Goal: Communication & Community: Ask a question

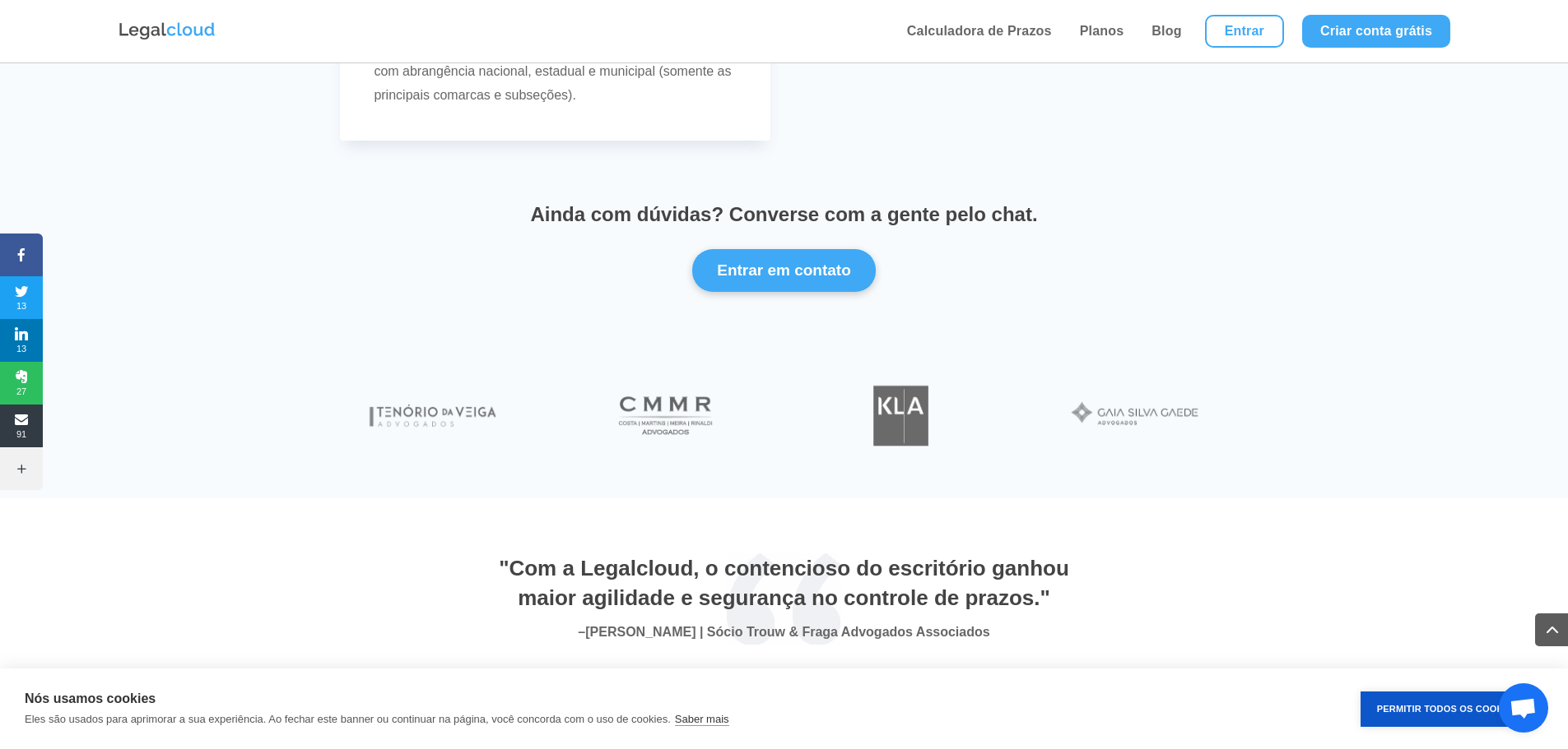
scroll to position [5346, 0]
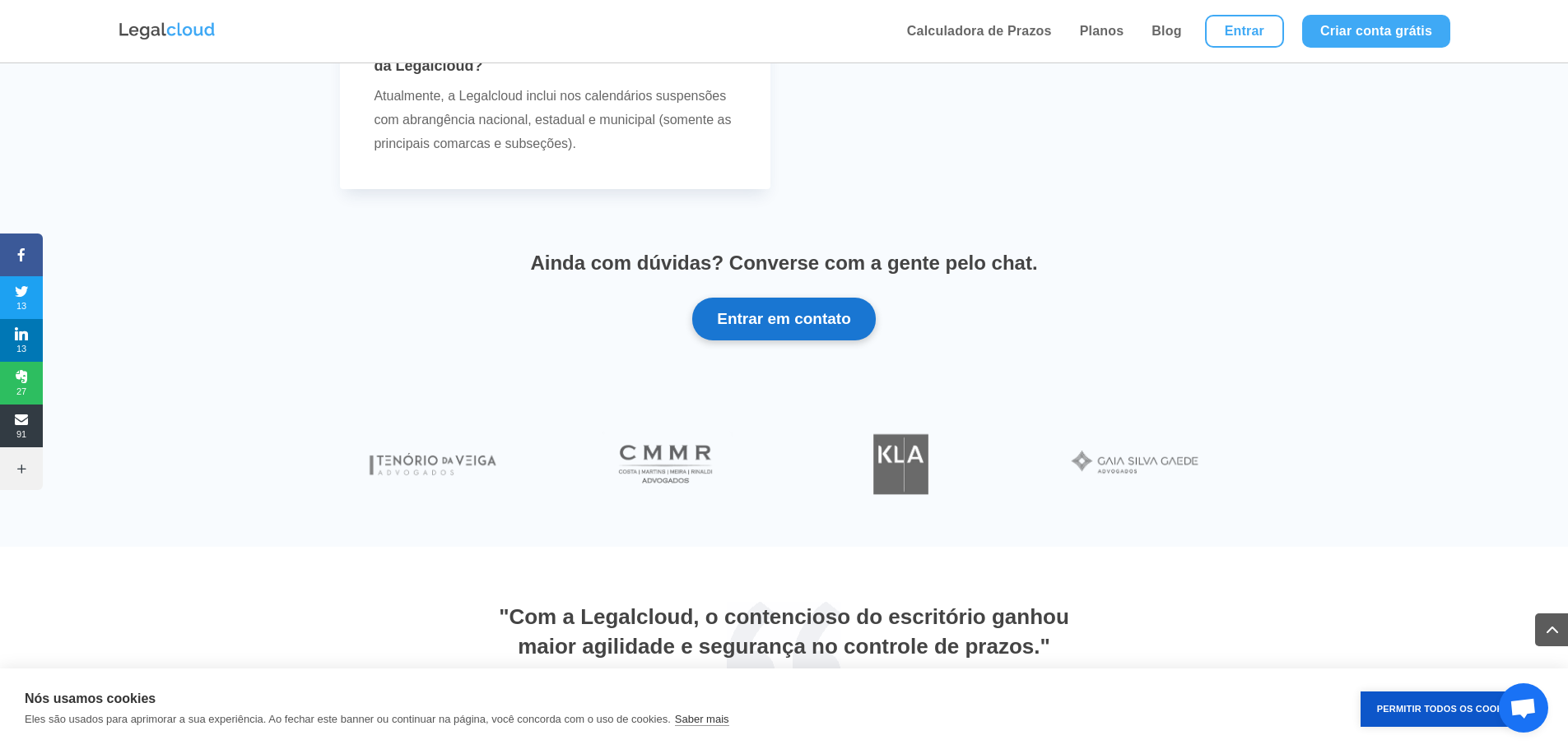
click at [805, 328] on button "Entrar em contato" at bounding box center [784, 318] width 184 height 42
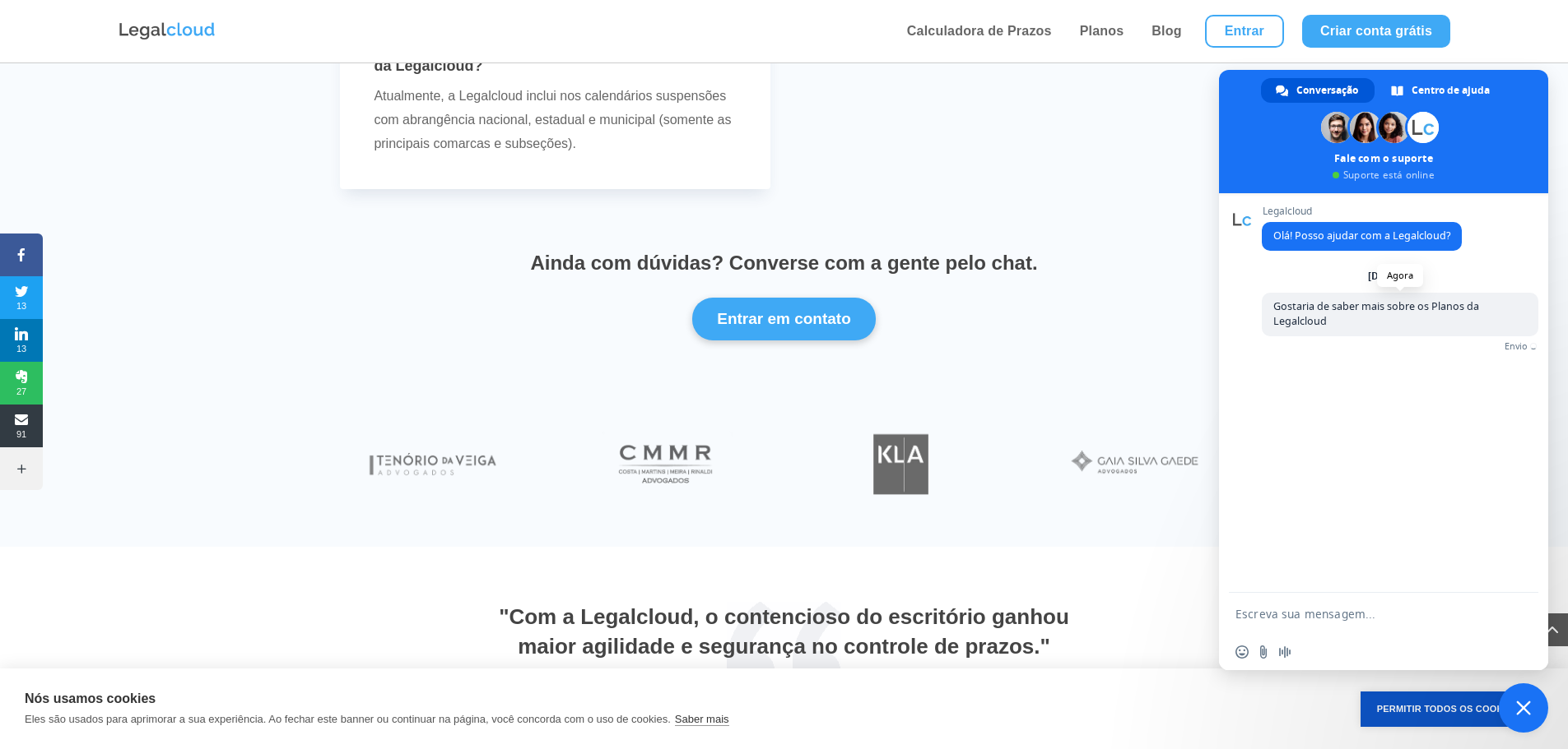
scroll to position [0, 0]
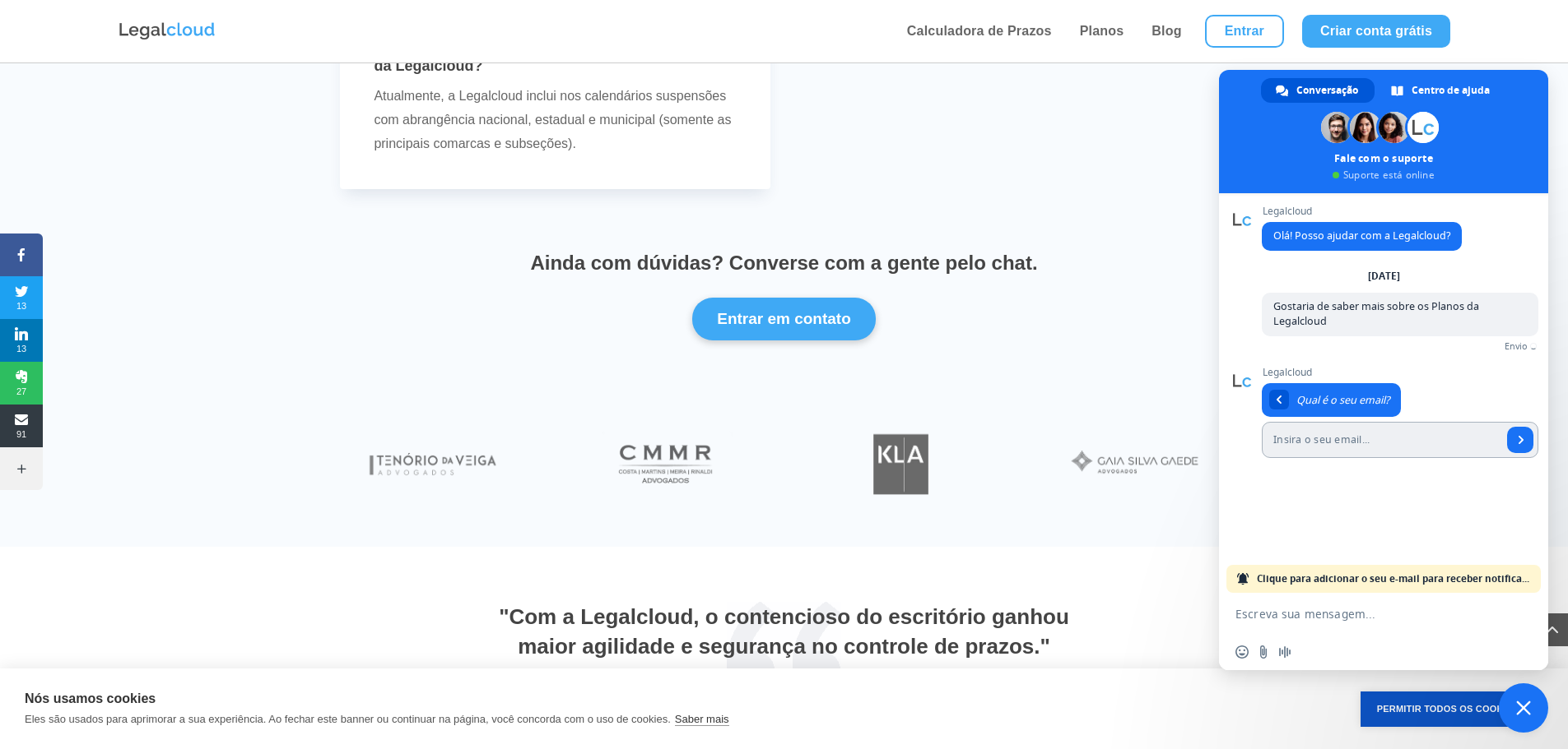
click at [1457, 447] on input "Insira o seu email..." at bounding box center [1382, 441] width 240 height 37
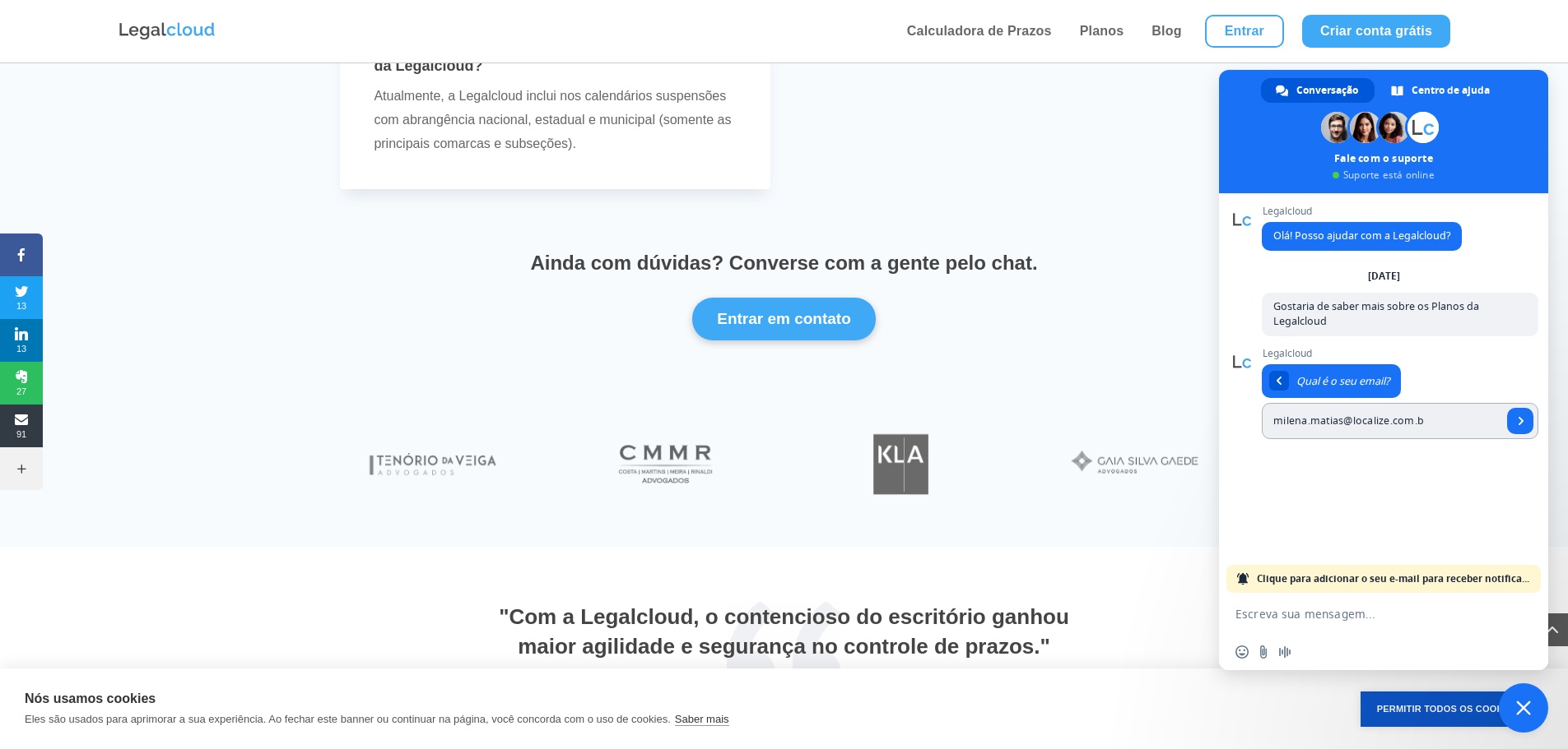
type input "[EMAIL_ADDRESS][DOMAIN_NAME]"
click at [1516, 422] on span "Enviar" at bounding box center [1521, 421] width 8 height 8
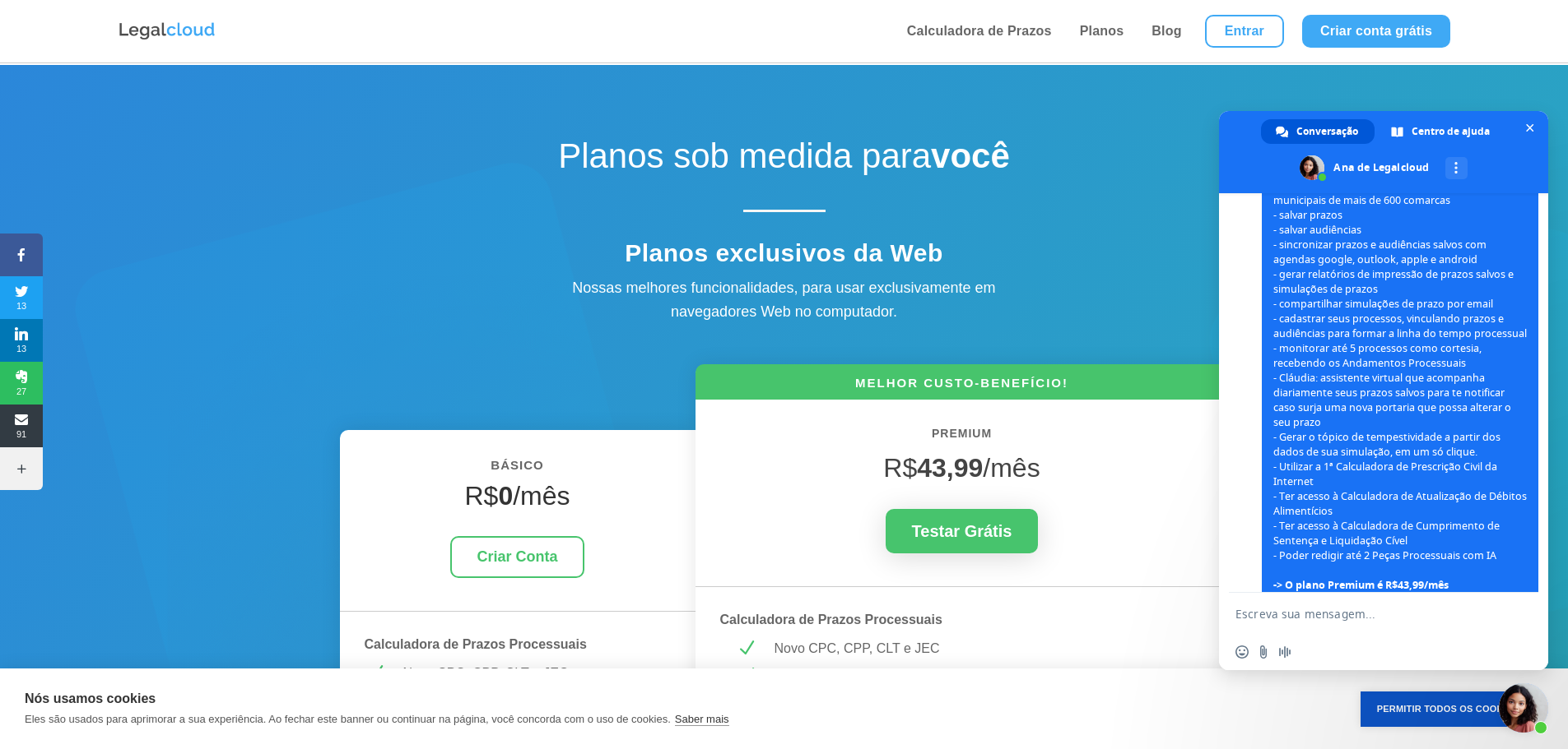
scroll to position [337, 0]
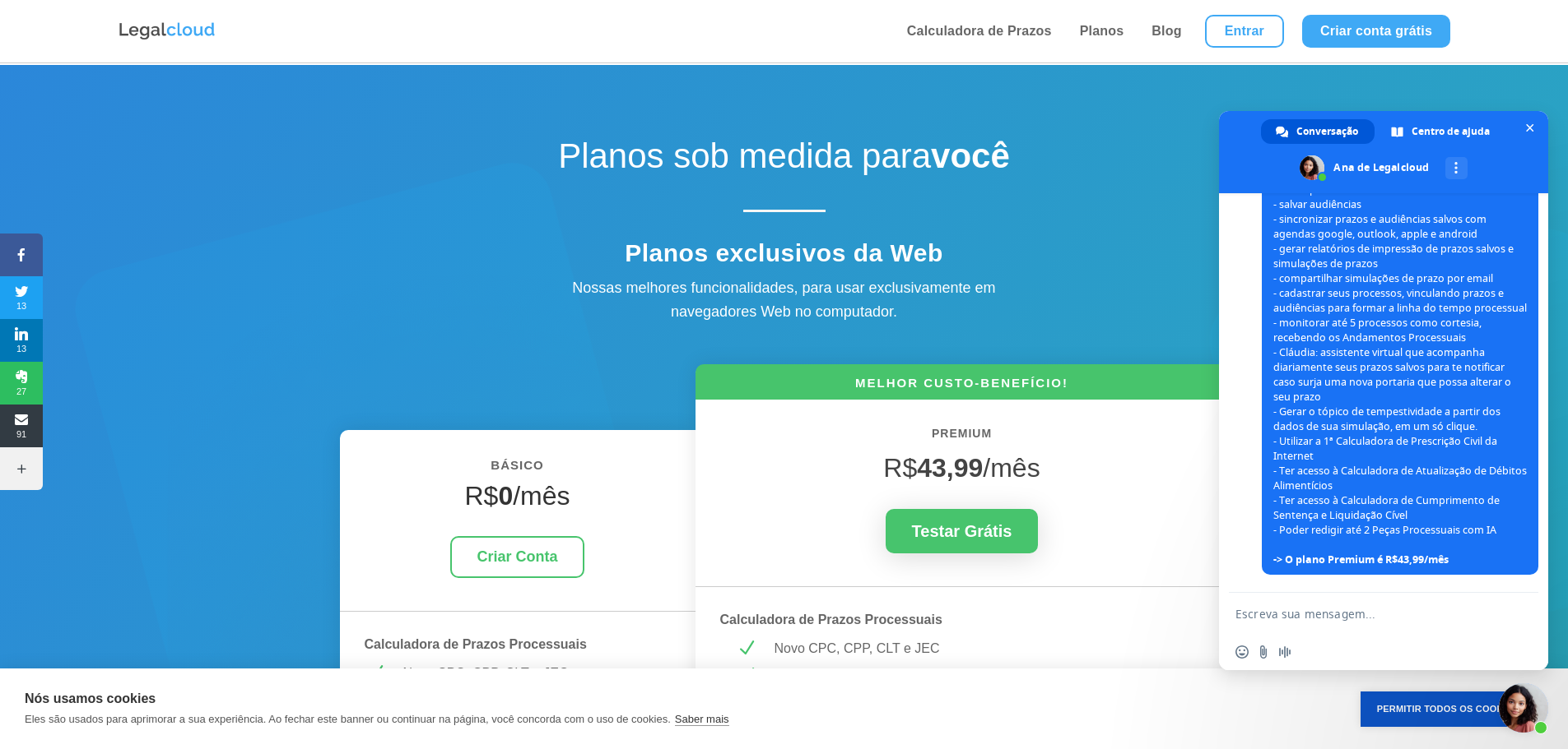
click at [1362, 613] on textarea "Escreva sua mensagem..." at bounding box center [1367, 613] width 264 height 41
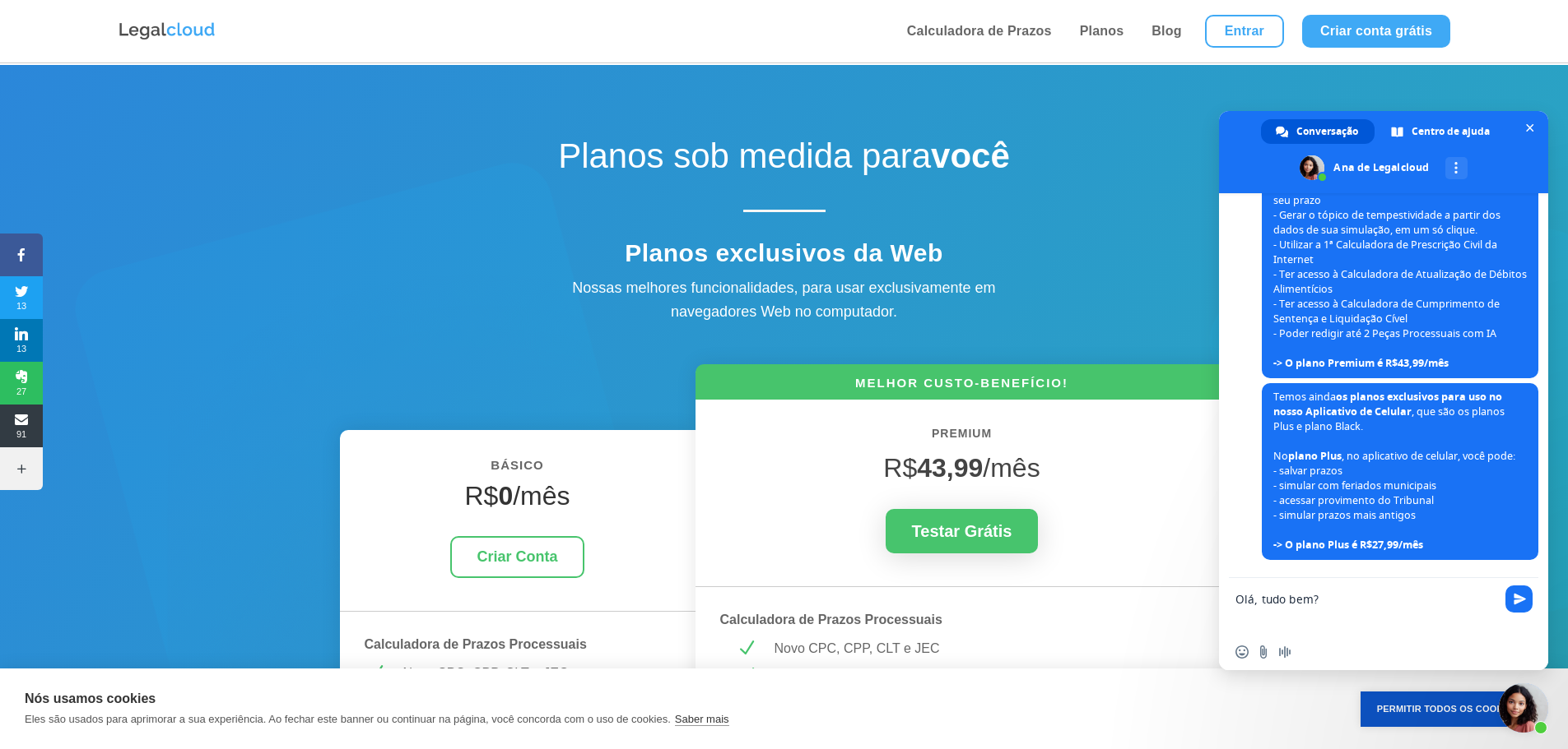
scroll to position [0, 0]
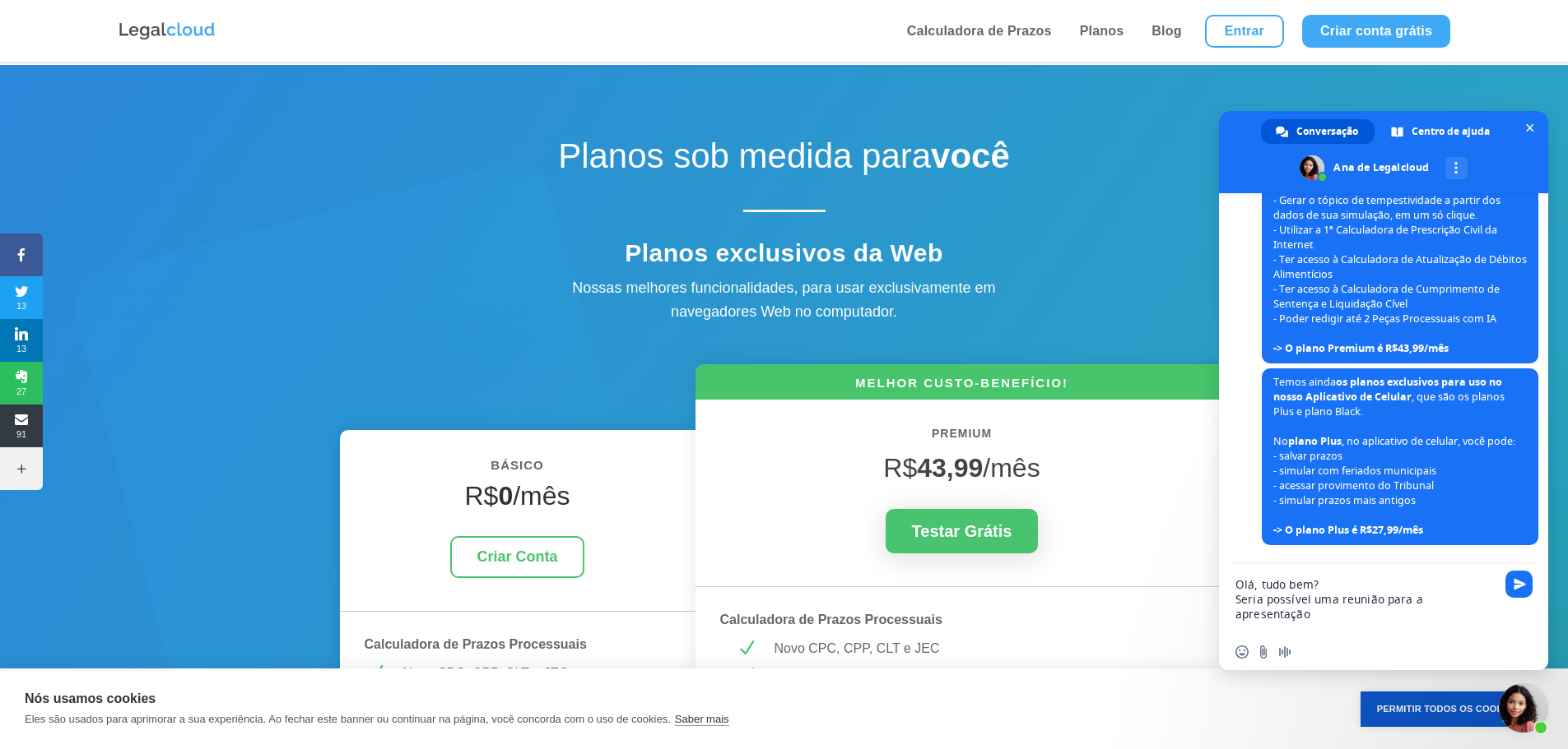
type textarea "Olá, tudo bem? Seria possível uma reunião para a apresentação?"
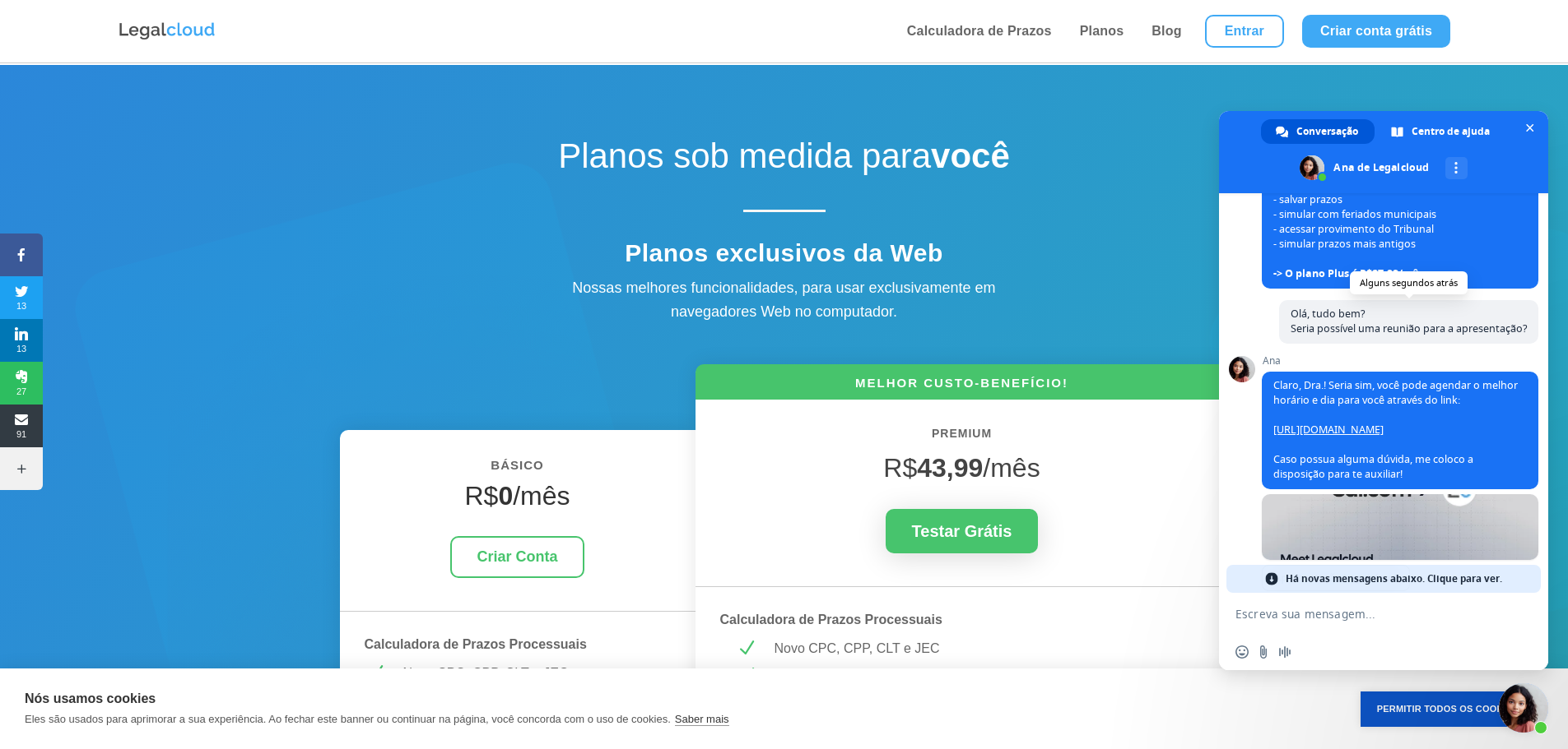
scroll to position [867, 0]
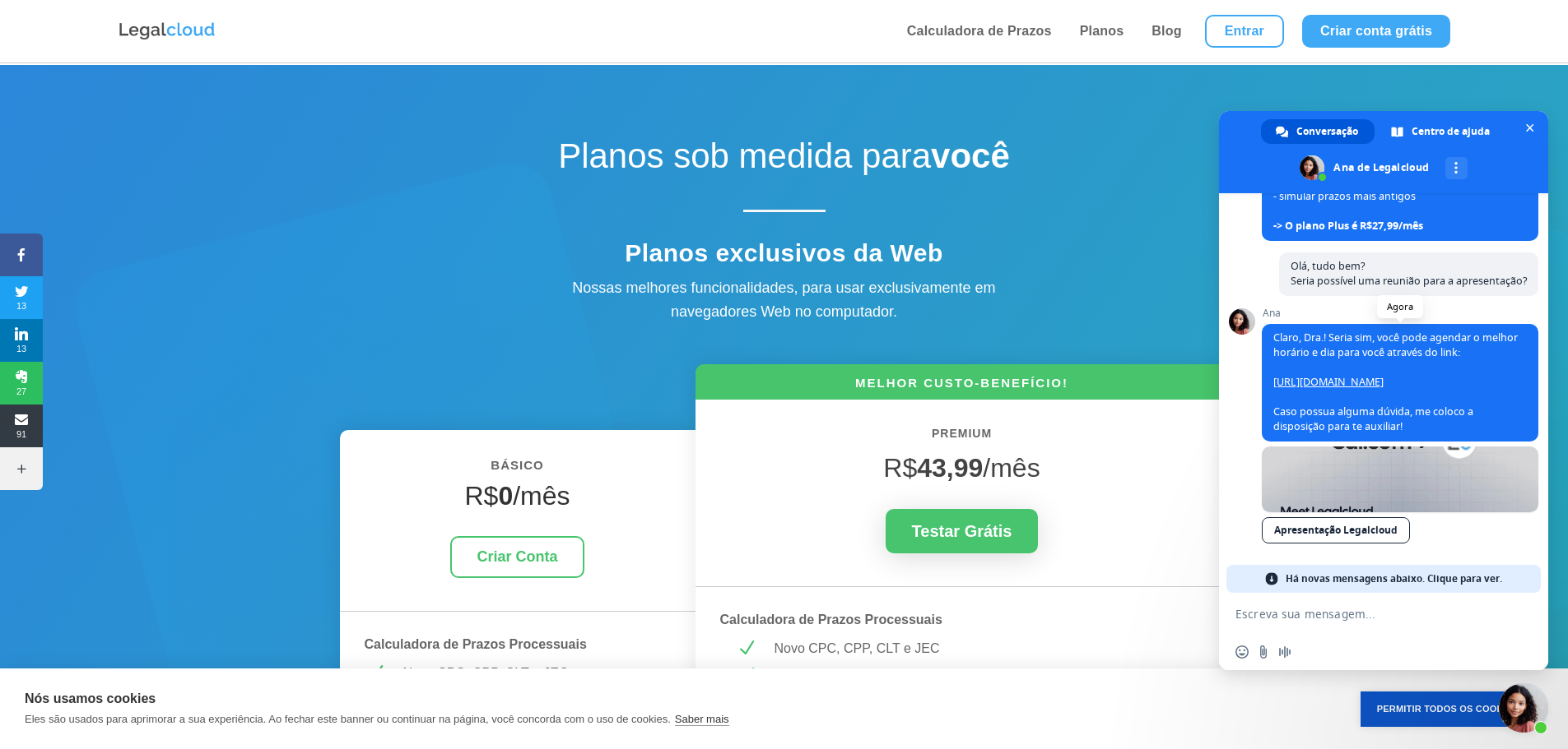
click at [1383, 382] on link "[URL][DOMAIN_NAME]" at bounding box center [1328, 382] width 111 height 14
click at [1531, 119] on span "Bate-papo" at bounding box center [1529, 127] width 17 height 17
